Goal: Find specific page/section: Find specific page/section

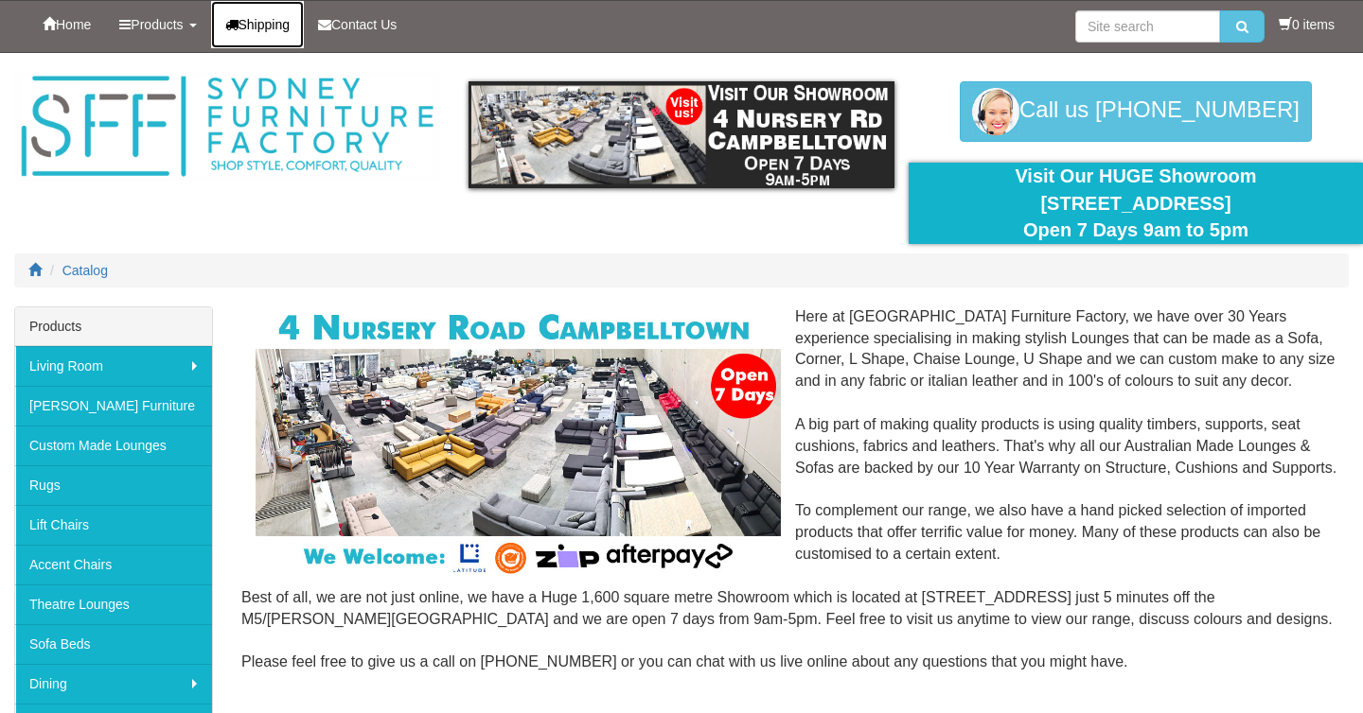
click at [280, 17] on span "Shipping" at bounding box center [264, 24] width 52 height 15
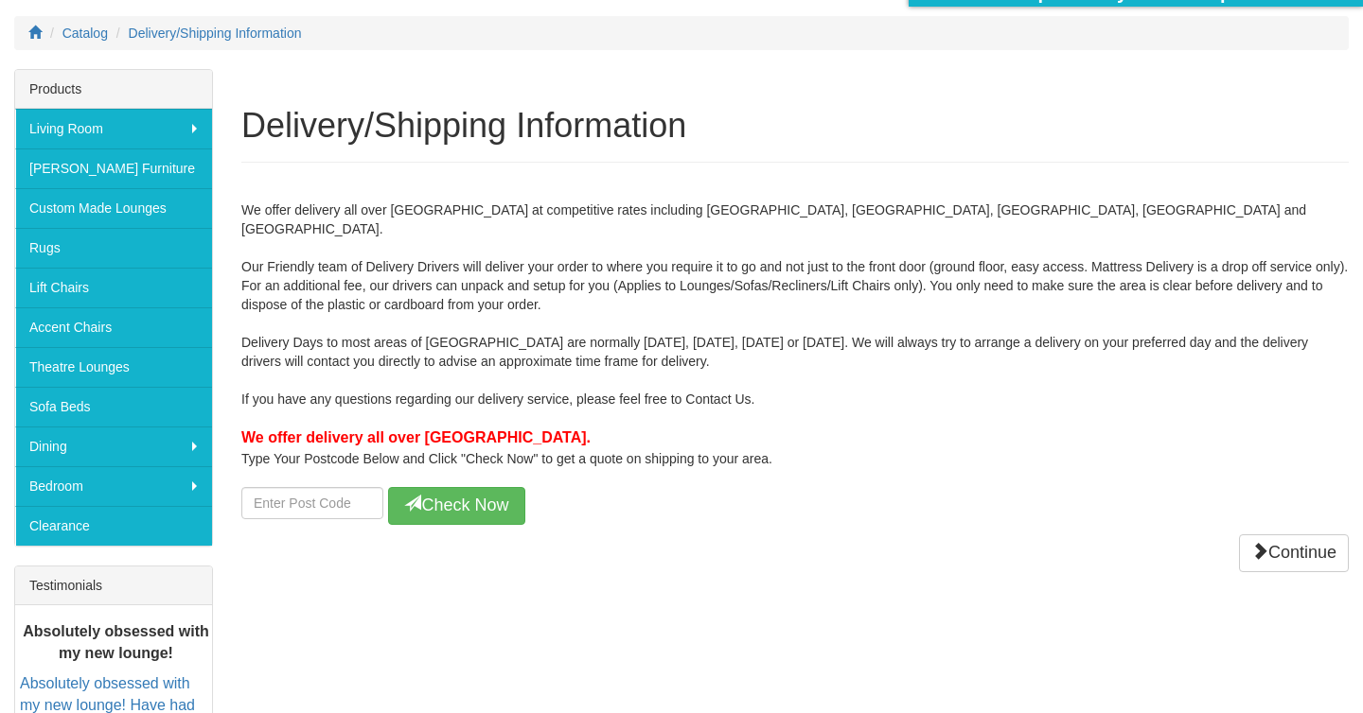
scroll to position [442, 0]
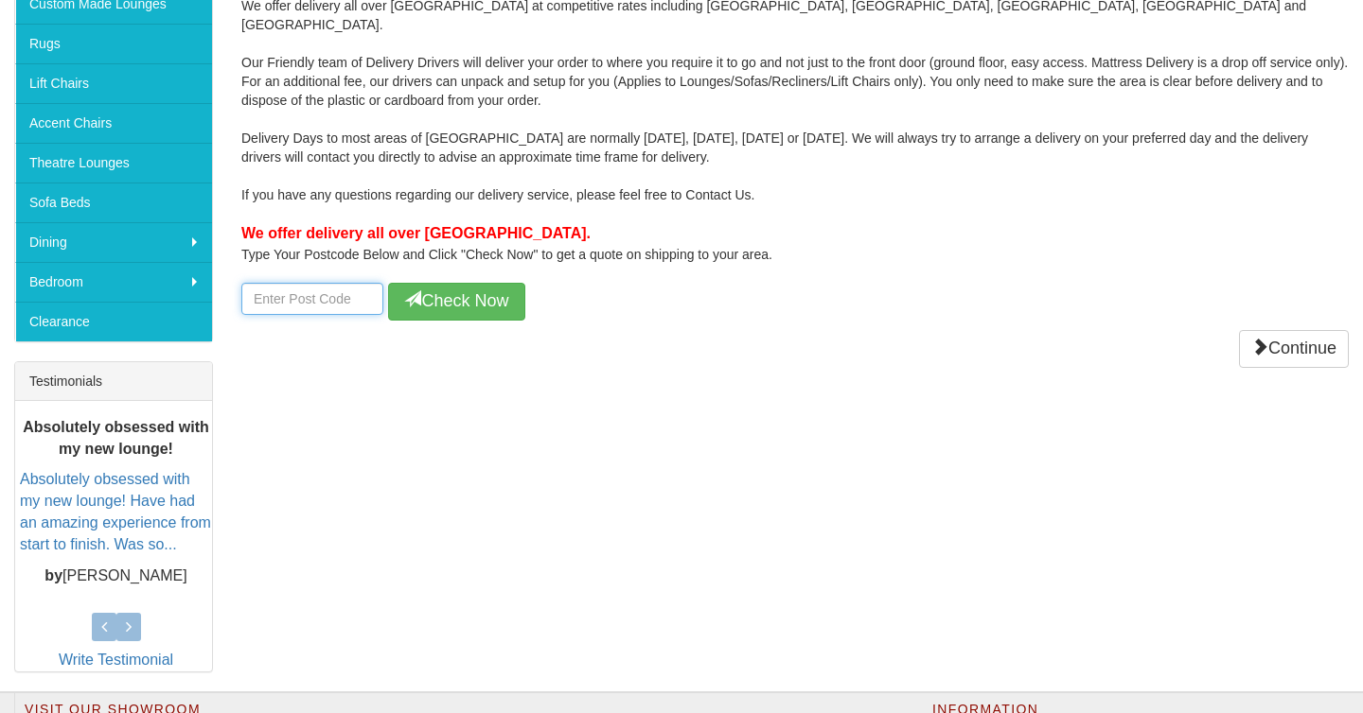
click at [296, 283] on input "number" at bounding box center [312, 299] width 142 height 32
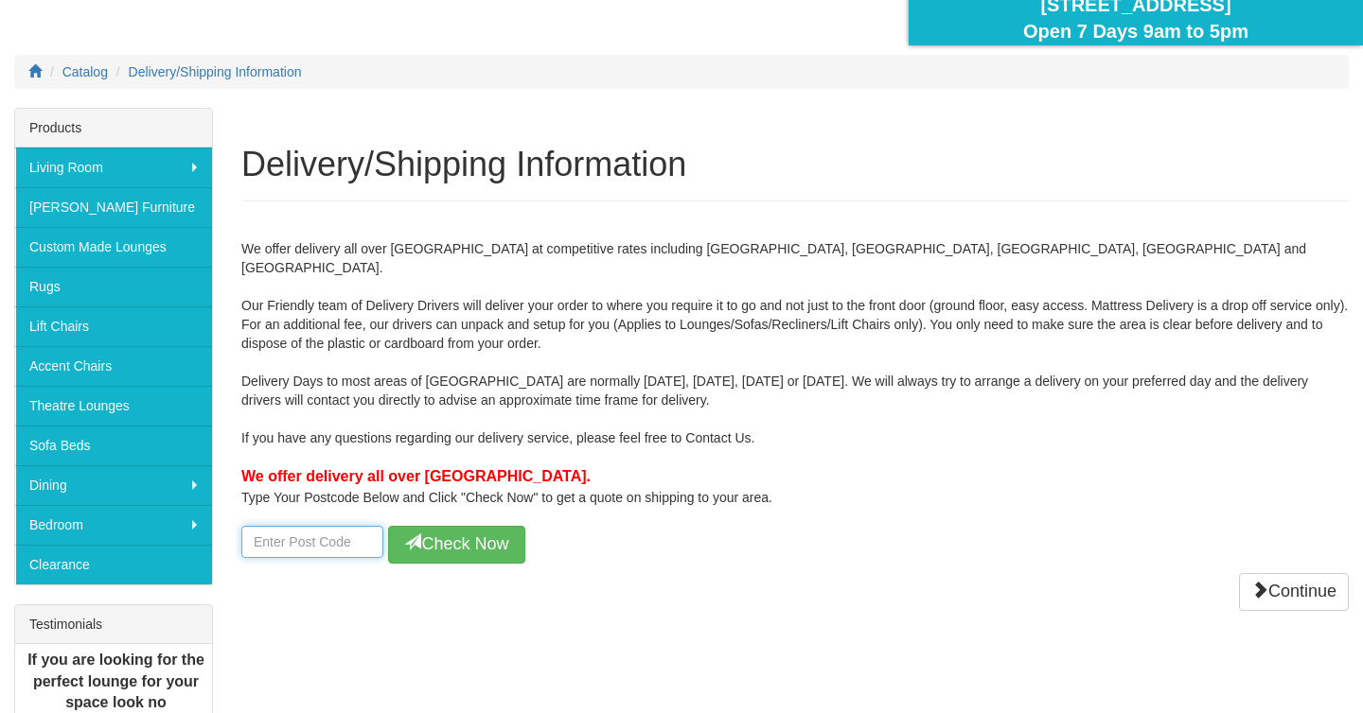
scroll to position [0, 0]
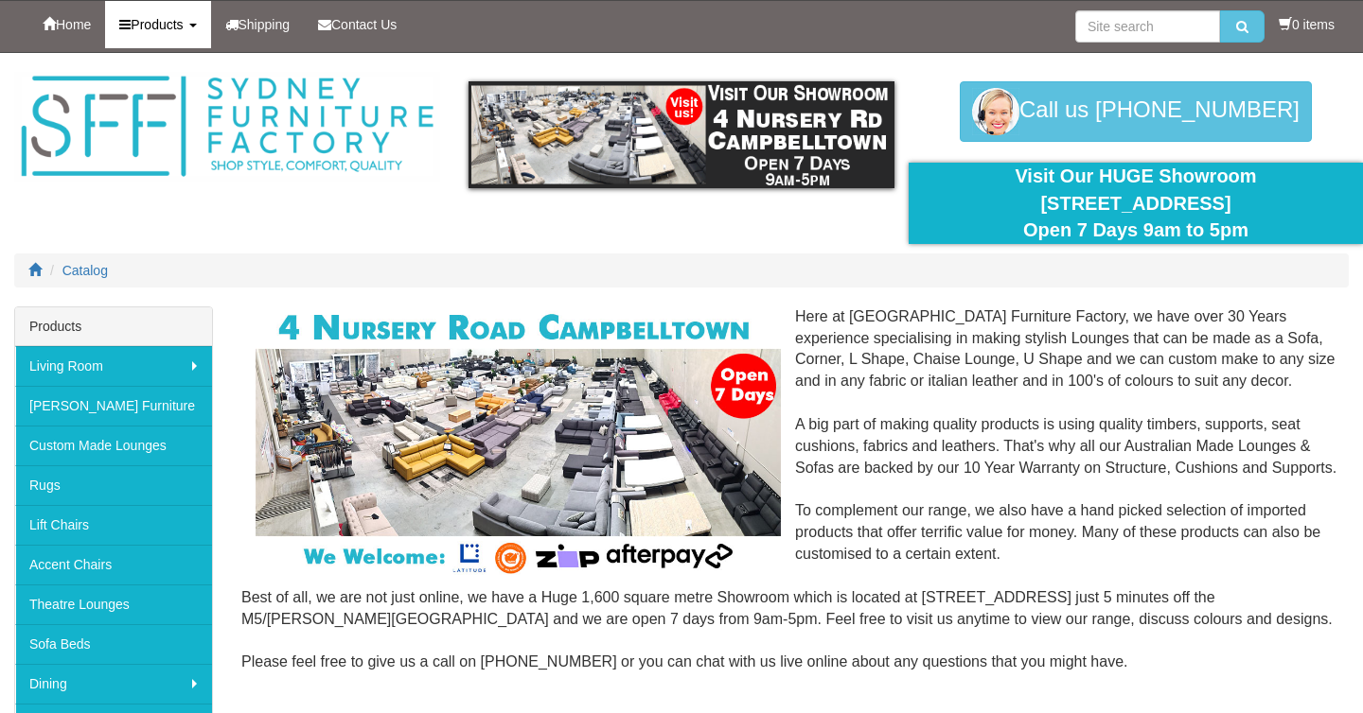
click at [164, 36] on link "Products" at bounding box center [157, 24] width 105 height 47
